Goal: Information Seeking & Learning: Learn about a topic

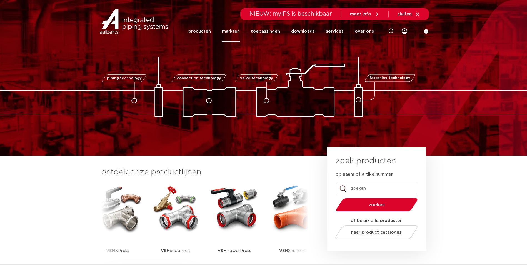
click at [235, 31] on link "markten" at bounding box center [231, 31] width 18 height 21
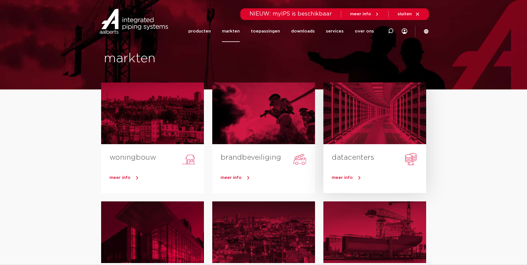
click at [341, 177] on span "meer info" at bounding box center [342, 178] width 21 height 4
click at [347, 125] on div at bounding box center [375, 114] width 103 height 62
